Goal: Task Accomplishment & Management: Complete application form

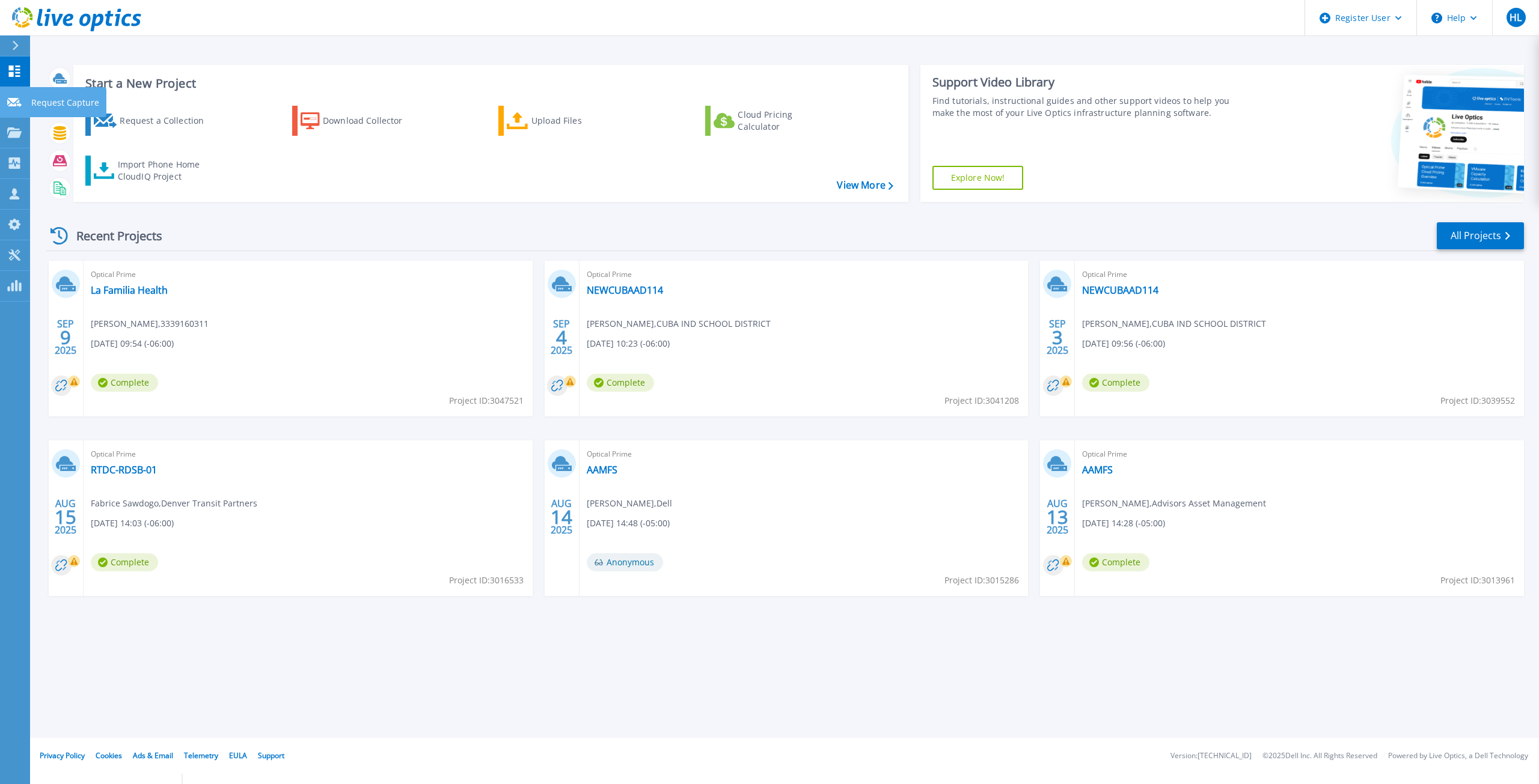
click at [6, 91] on link "Request Capture Request Capture" at bounding box center [15, 103] width 30 height 31
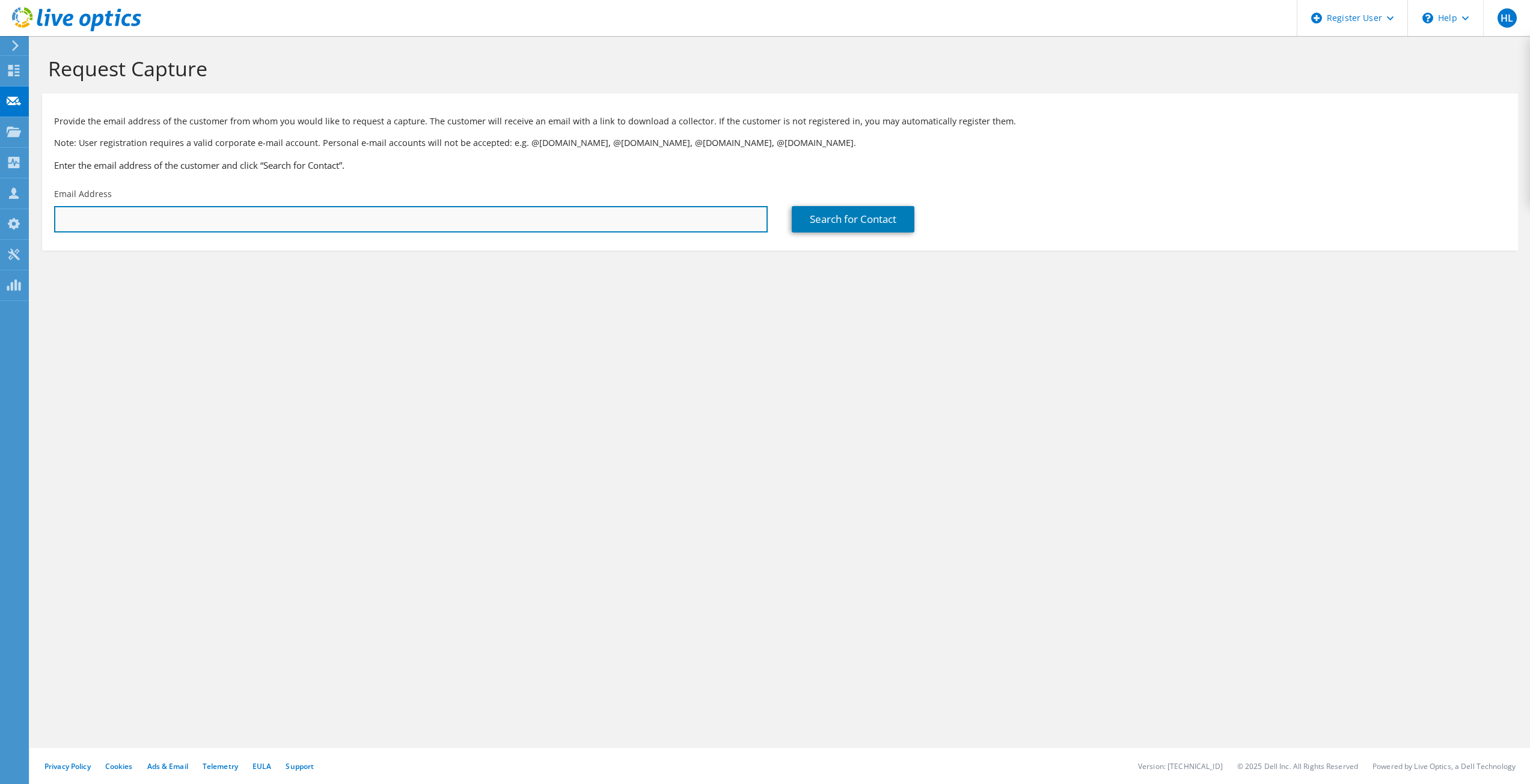
click at [189, 223] on input "text" at bounding box center [410, 219] width 713 height 27
paste input "[PERSON_NAME][EMAIL_ADDRESS][DOMAIN_NAME]"
type input "glenn@fecnm.org"
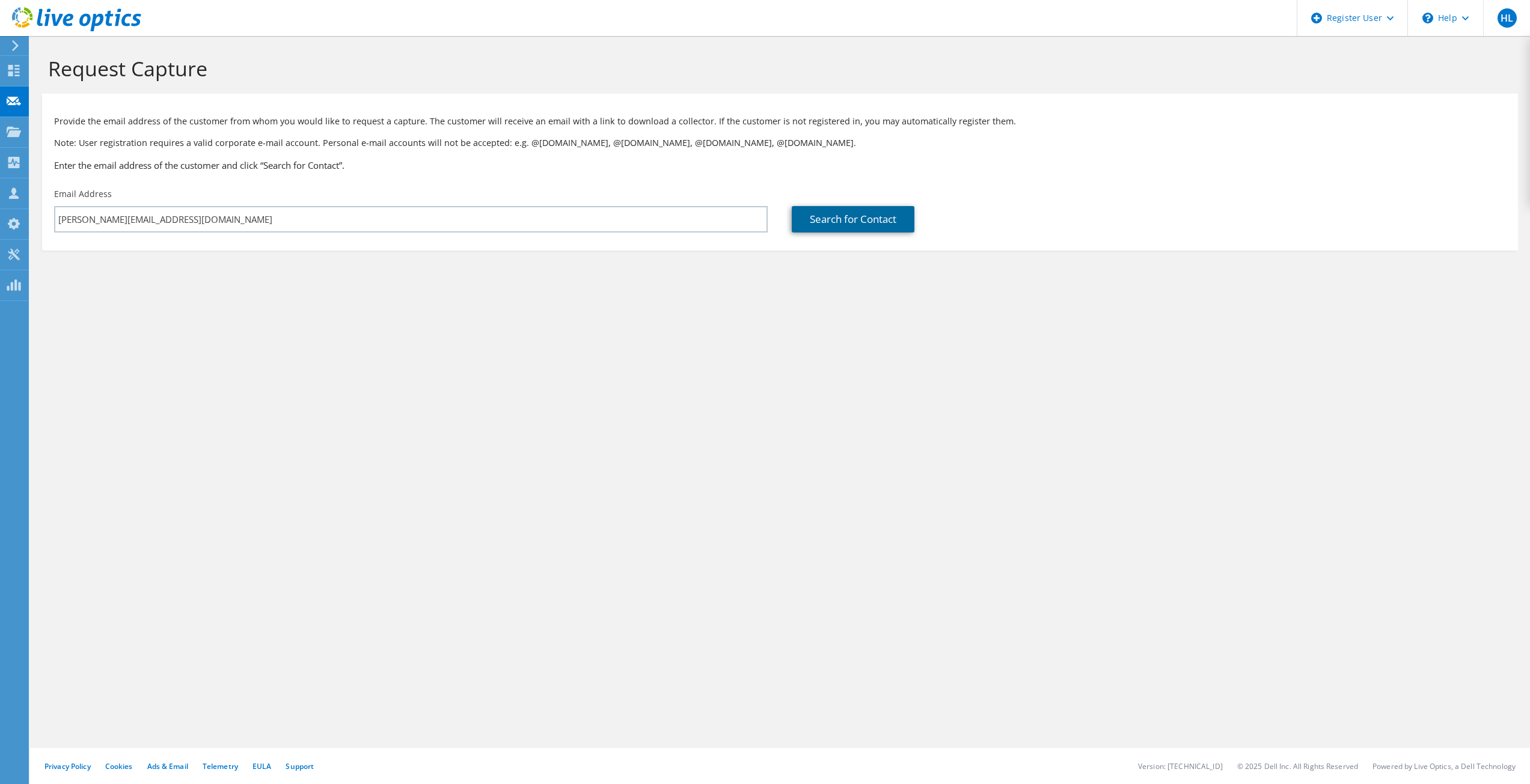
click at [902, 208] on link "Search for Contact" at bounding box center [853, 219] width 123 height 27
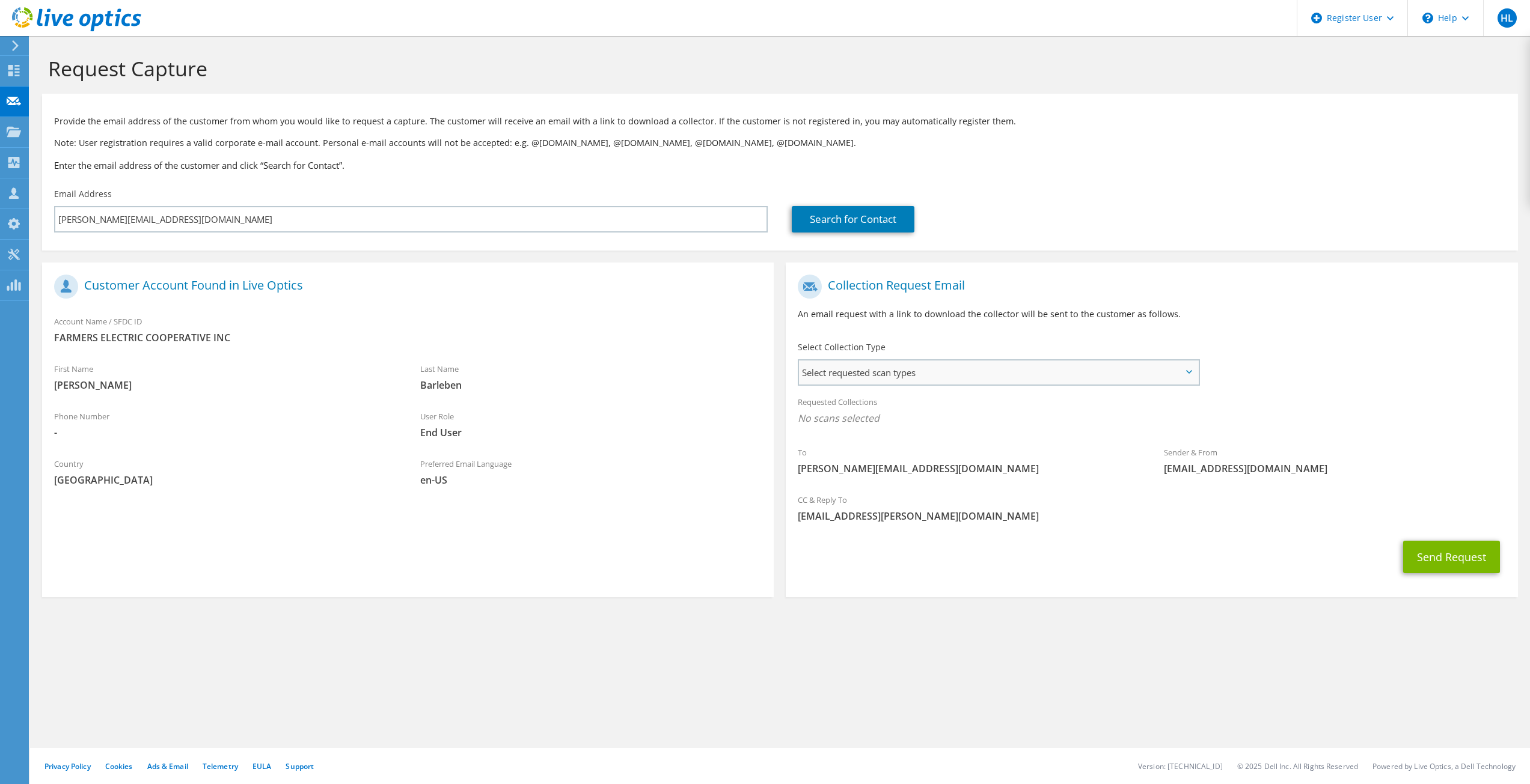
click at [913, 381] on span "Select requested scan types" at bounding box center [998, 372] width 398 height 24
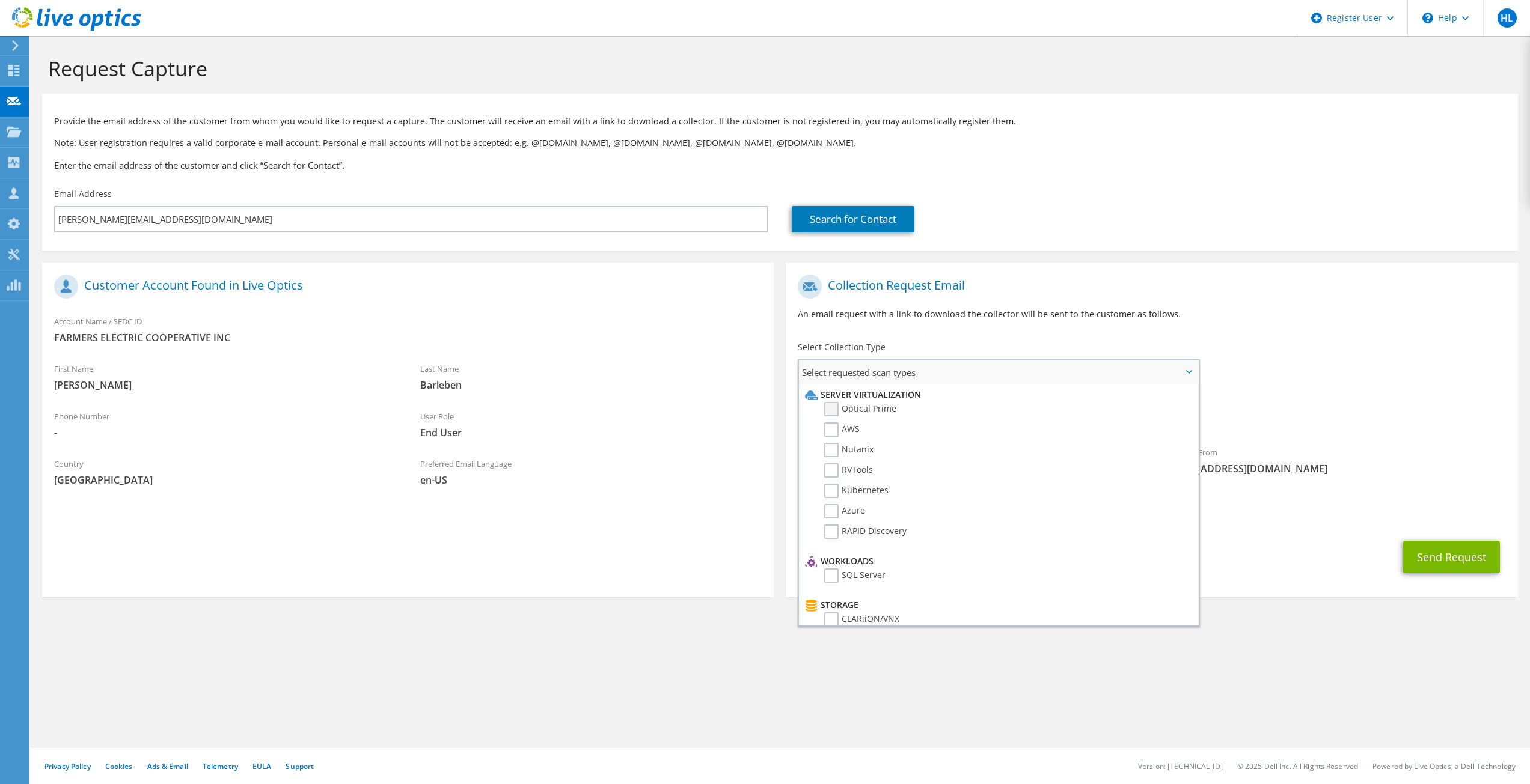
click at [895, 410] on label "Optical Prime" at bounding box center [860, 409] width 72 height 15
click at [0, 0] on input "Optical Prime" at bounding box center [0, 0] width 0 height 0
click at [1467, 551] on button "Send Request" at bounding box center [1452, 561] width 97 height 32
